Goal: Task Accomplishment & Management: Use online tool/utility

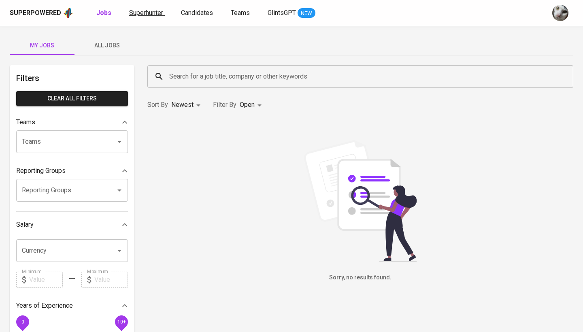
click at [142, 16] on span "Superhunter" at bounding box center [146, 13] width 34 height 8
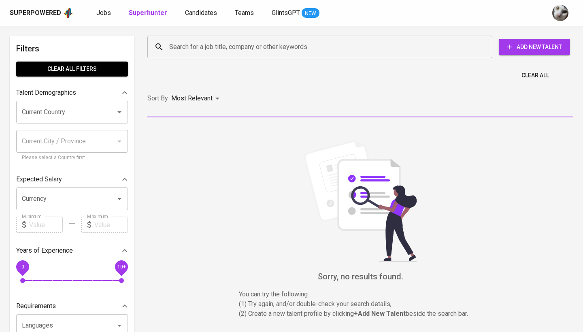
click at [195, 43] on input "Search for a job title, company or other keywords" at bounding box center [321, 46] width 309 height 15
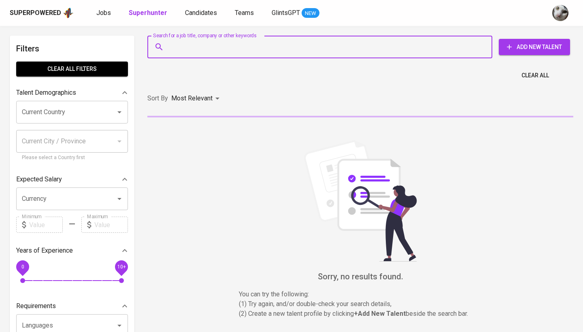
paste input "[EMAIL_ADDRESS][DOMAIN_NAME]"
type input "[EMAIL_ADDRESS][DOMAIN_NAME]"
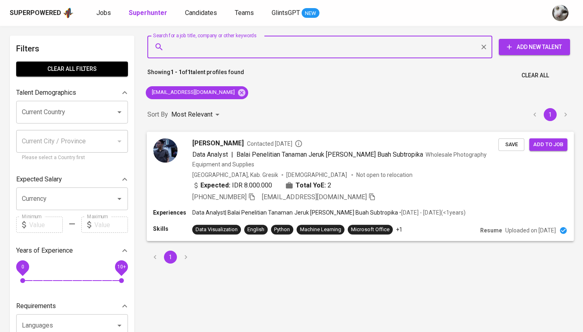
click at [362, 155] on span "Balai Penelitian Tanaman Jeruk [PERSON_NAME] Buah Subtropika" at bounding box center [329, 154] width 187 height 8
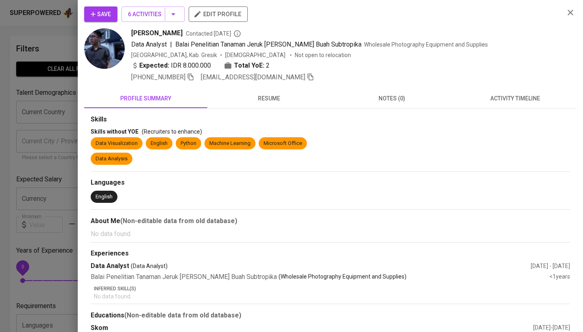
click at [470, 101] on span "activity timeline" at bounding box center [514, 99] width 113 height 10
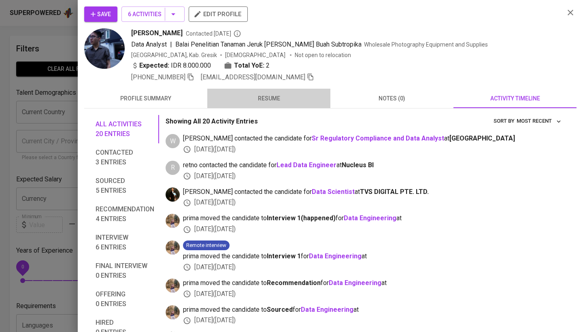
click at [288, 97] on span "resume" at bounding box center [268, 99] width 113 height 10
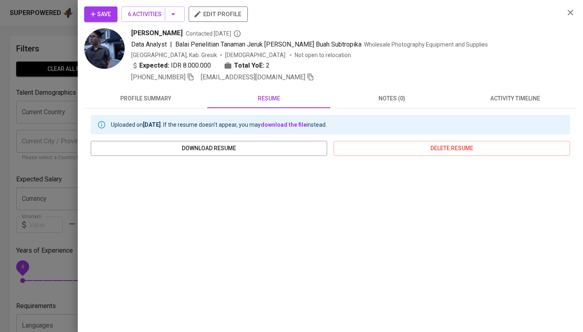
click at [481, 99] on span "activity timeline" at bounding box center [514, 99] width 113 height 10
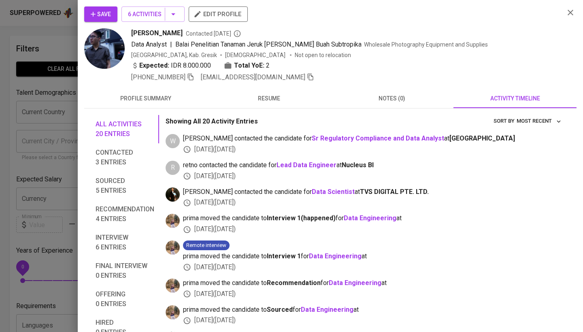
click at [285, 98] on span "resume" at bounding box center [268, 99] width 113 height 10
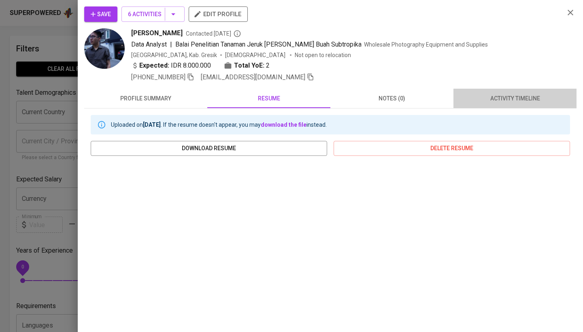
click at [485, 102] on span "activity timeline" at bounding box center [514, 99] width 113 height 10
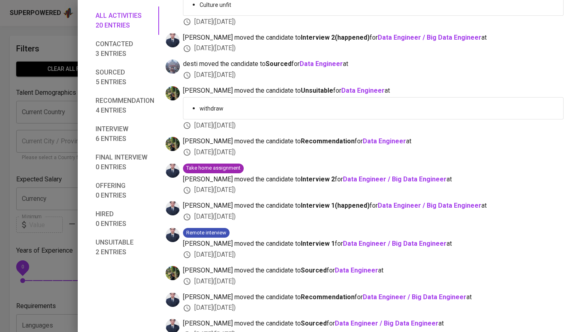
scroll to position [-2, 0]
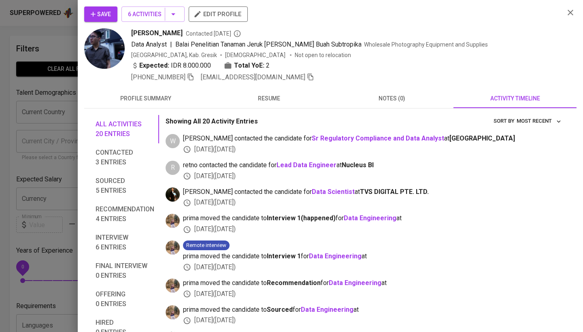
click at [0, 127] on div at bounding box center [291, 166] width 583 height 332
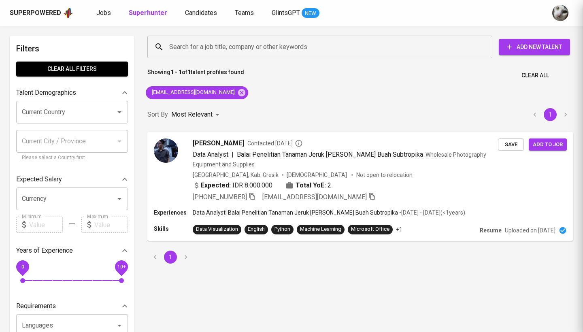
scroll to position [0, 0]
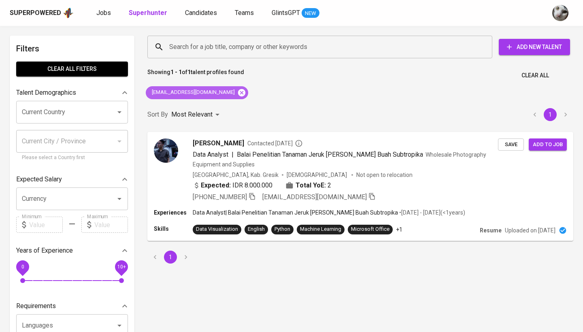
click at [238, 92] on icon at bounding box center [241, 92] width 7 height 7
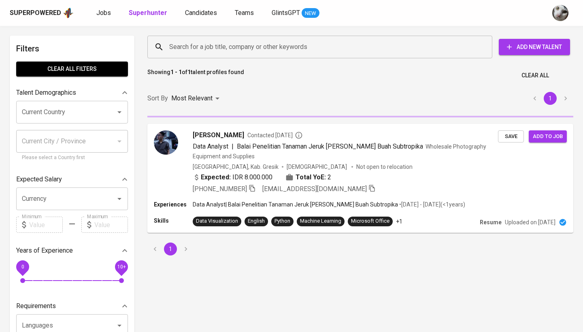
click at [239, 53] on input "Search for a job title, company or other keywords" at bounding box center [321, 46] width 309 height 15
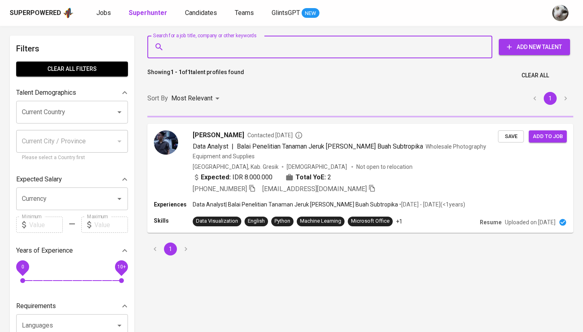
paste input "[EMAIL_ADDRESS][DOMAIN_NAME]"
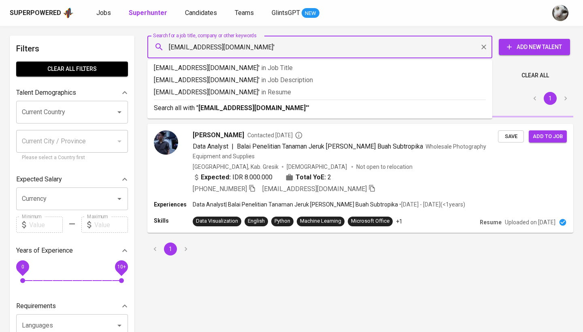
type input "[EMAIL_ADDRESS][DOMAIN_NAME]"
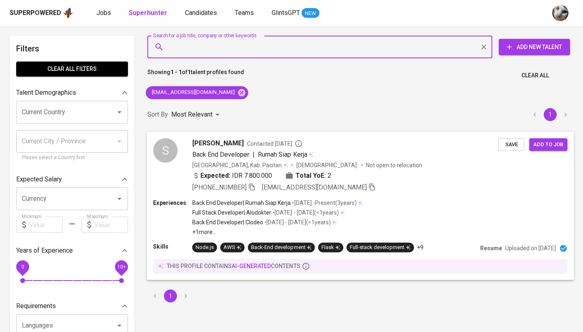
click at [504, 148] on span "Save" at bounding box center [511, 144] width 18 height 9
